Goal: Obtain resource: Obtain resource

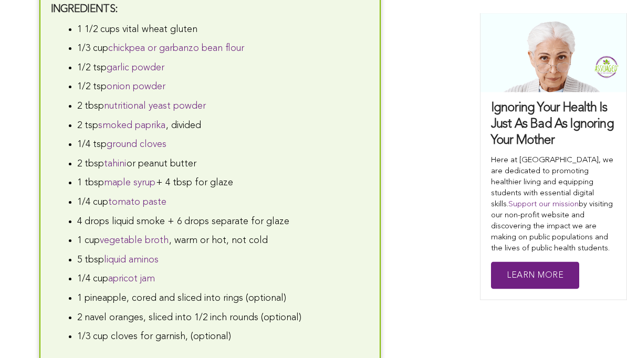
scroll to position [2049, 0]
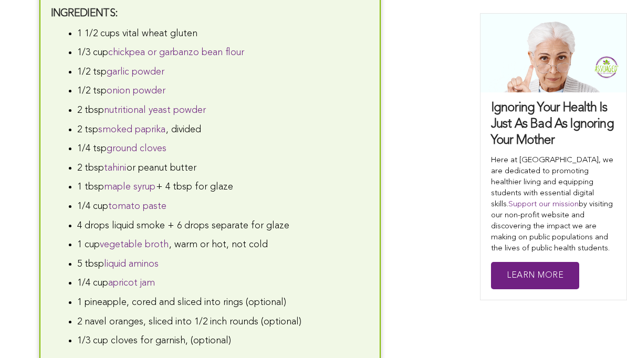
scroll to position [1386, 0]
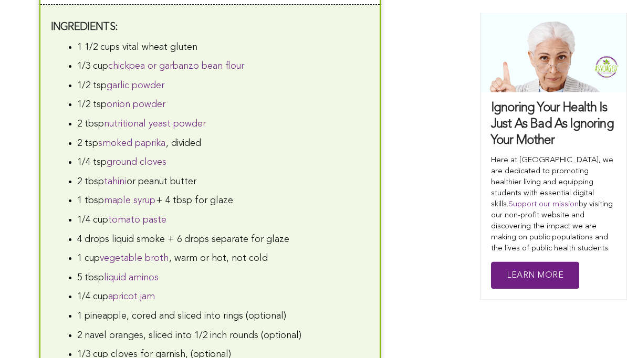
click at [258, 149] on li "2 tsp smoked paprika , divided" at bounding box center [223, 144] width 292 height 16
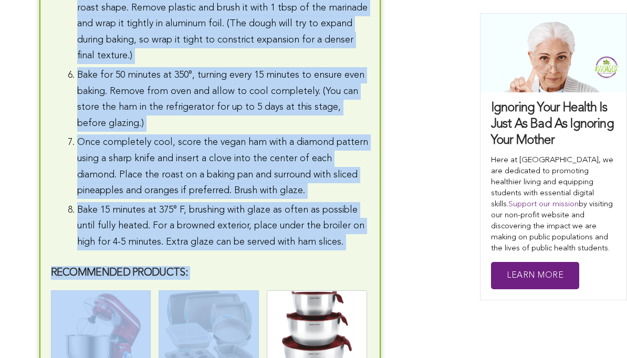
scroll to position [2041, 0]
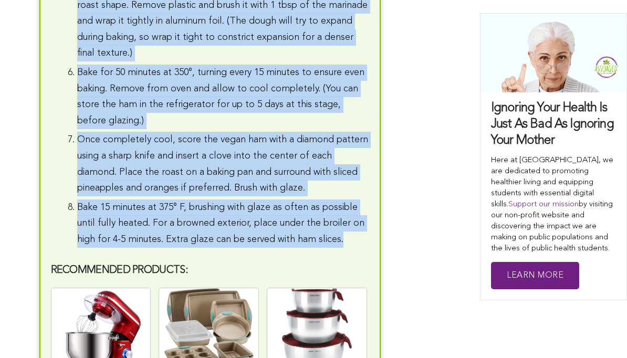
copy div "1 1/2 cups vital wheat gluten 1/3 cup chickpea or garbanzo bean flour 1/2 tsp g…"
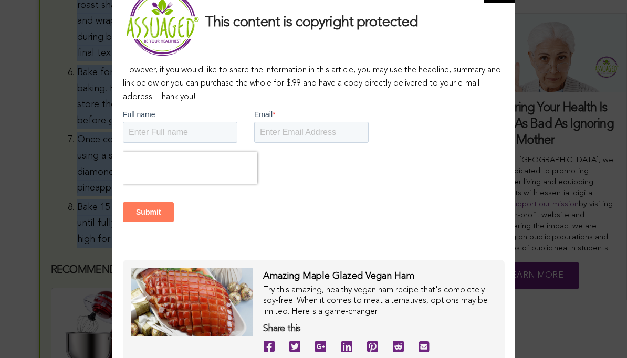
click at [15, 237] on div "This content is copyright protected However, if you would like to share the inf…" at bounding box center [313, 179] width 627 height 358
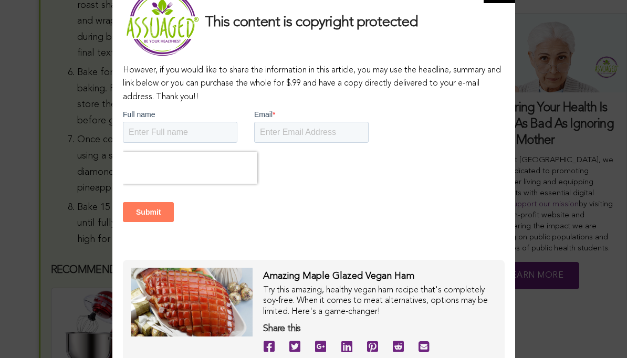
click at [526, 142] on div "This content is copyright protected However, if you would like to share the inf…" at bounding box center [313, 179] width 627 height 358
click at [460, 171] on div at bounding box center [313, 168] width 382 height 32
click at [546, 332] on div "This content is copyright protected However, if you would like to share the inf…" at bounding box center [313, 179] width 627 height 358
click at [532, 335] on div "This content is copyright protected However, if you would like to share the inf…" at bounding box center [313, 179] width 627 height 358
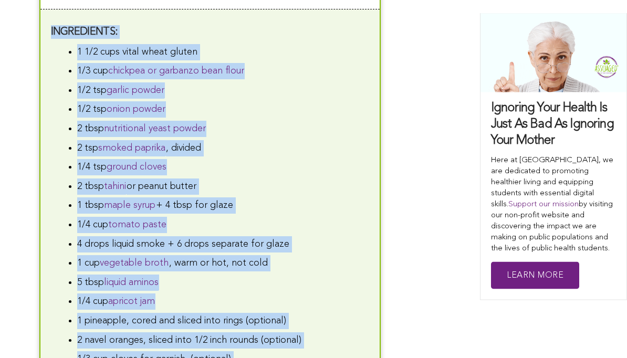
scroll to position [1388, 0]
